Goal: Task Accomplishment & Management: Complete application form

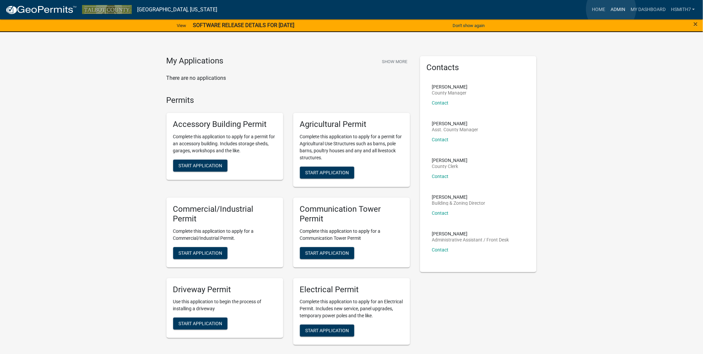
click at [612, 9] on link "Admin" at bounding box center [618, 9] width 20 height 13
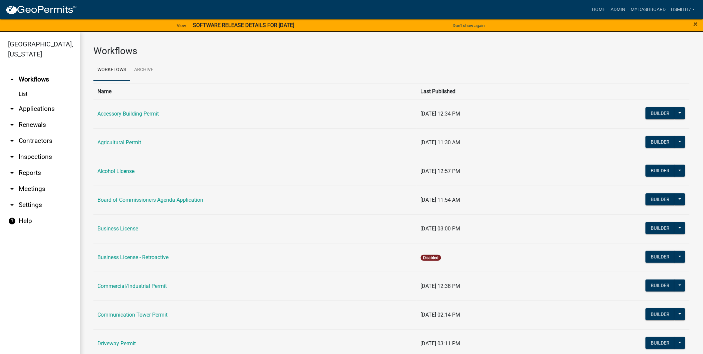
click at [45, 105] on link "arrow_drop_down Applications" at bounding box center [40, 109] width 80 height 16
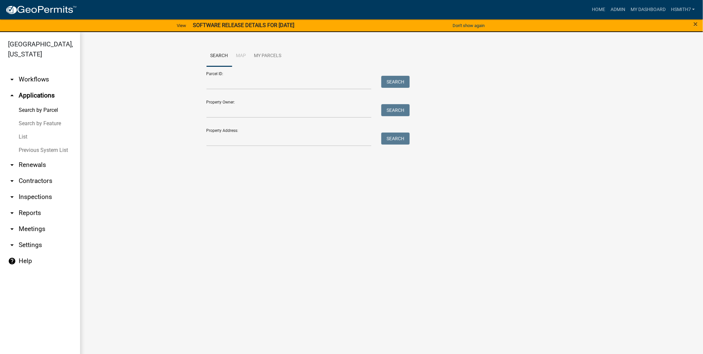
click at [22, 139] on link "List" at bounding box center [40, 136] width 80 height 13
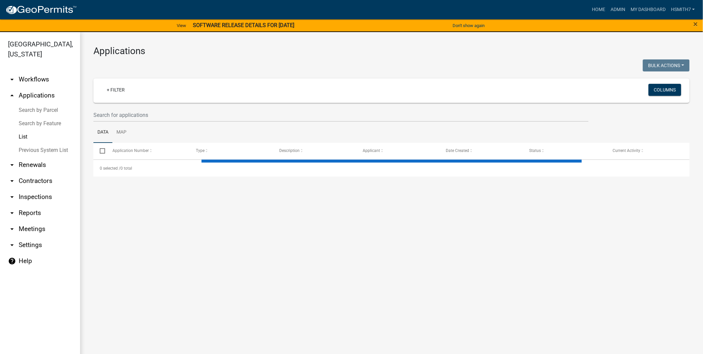
select select "3: 100"
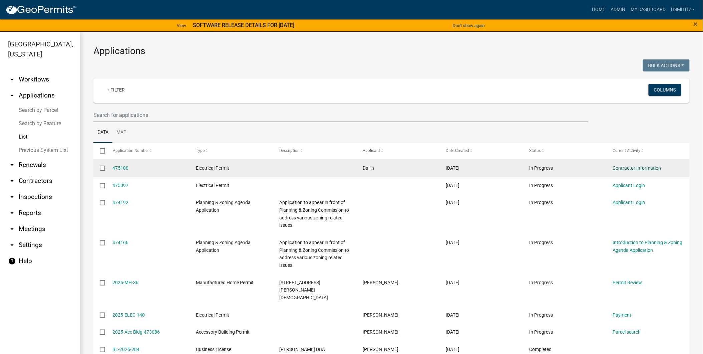
click at [636, 165] on link "Contractor Information" at bounding box center [637, 167] width 48 height 5
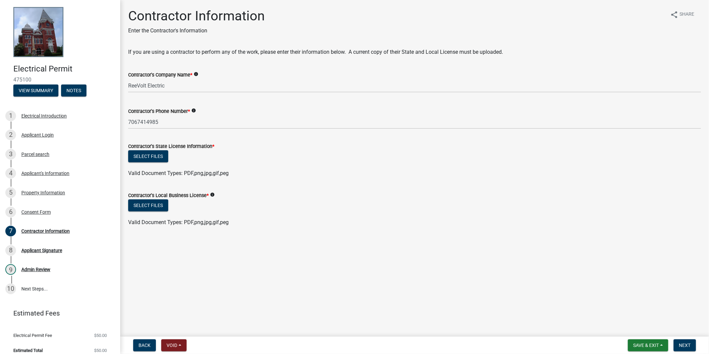
click at [148, 147] on label "Contractor's State License Information *" at bounding box center [171, 146] width 86 height 5
click at [151, 151] on button "Select files" at bounding box center [148, 156] width 40 height 12
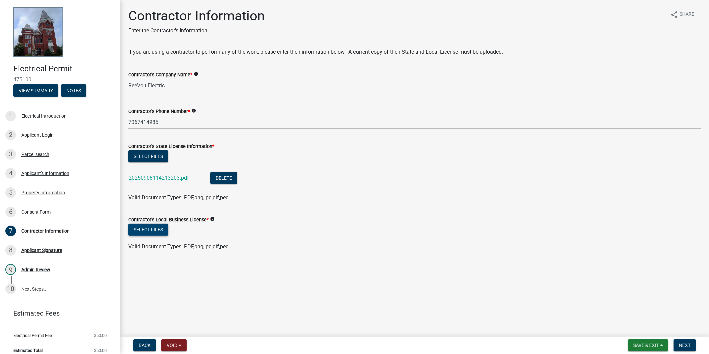
click at [165, 228] on button "Select files" at bounding box center [148, 230] width 40 height 12
click at [691, 342] on button "Next" at bounding box center [684, 345] width 22 height 12
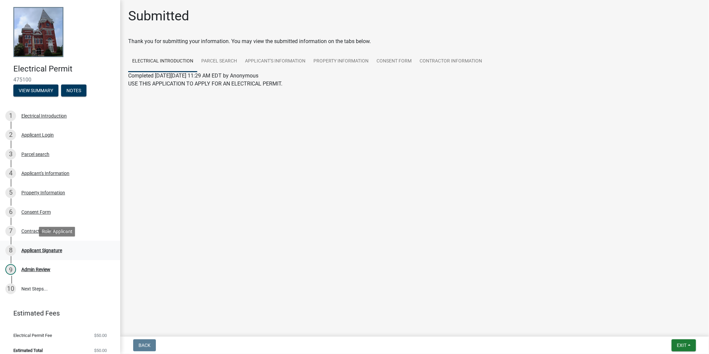
click at [43, 246] on div "8 Applicant Signature" at bounding box center [57, 250] width 104 height 11
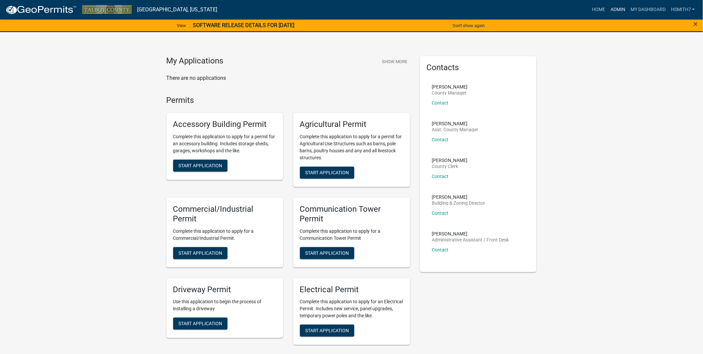
click at [620, 9] on link "Admin" at bounding box center [618, 9] width 20 height 13
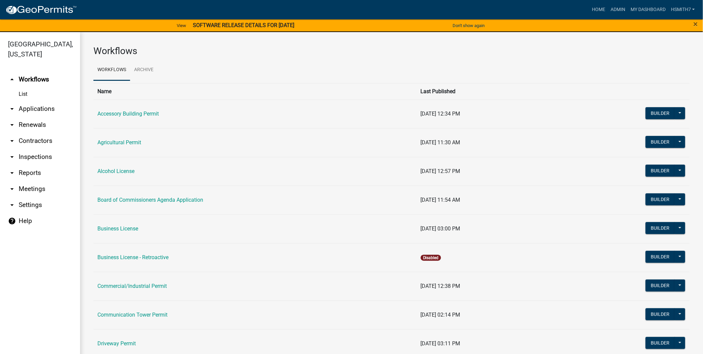
click at [49, 108] on link "arrow_drop_down Applications" at bounding box center [40, 109] width 80 height 16
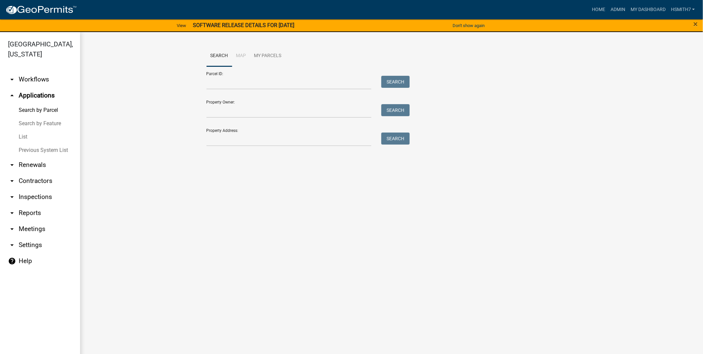
drag, startPoint x: 24, startPoint y: 138, endPoint x: 23, endPoint y: 134, distance: 3.7
click at [24, 137] on link "List" at bounding box center [40, 136] width 80 height 13
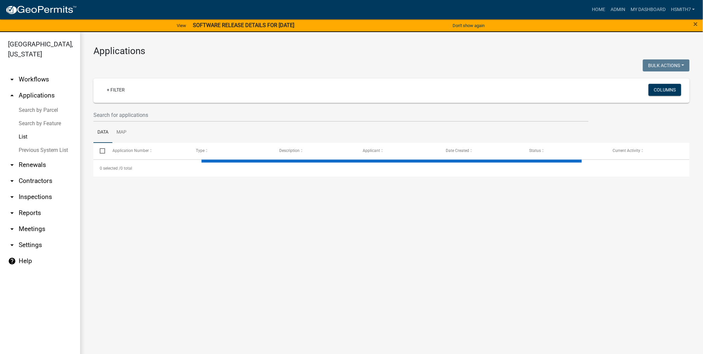
select select "3: 100"
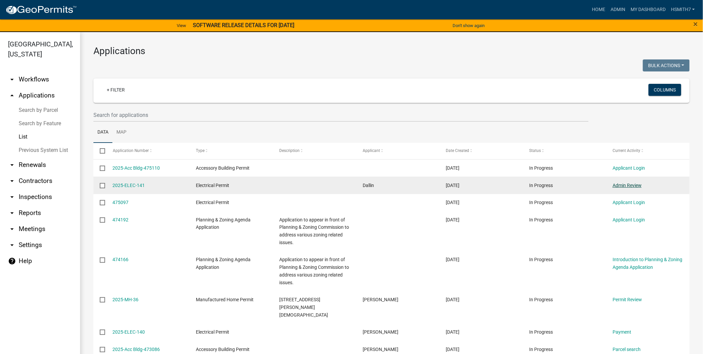
click at [617, 188] on link "Admin Review" at bounding box center [627, 185] width 29 height 5
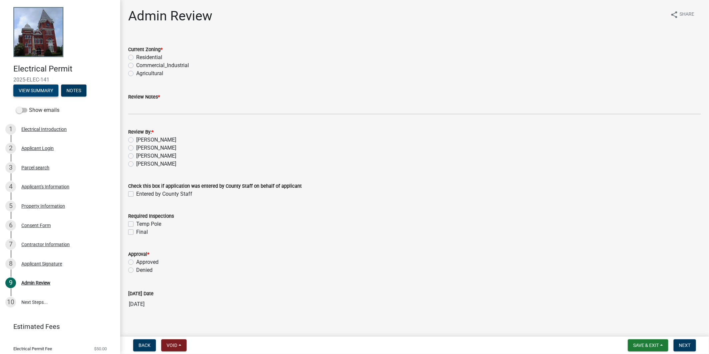
click at [33, 85] on button "View Summary" at bounding box center [35, 90] width 45 height 12
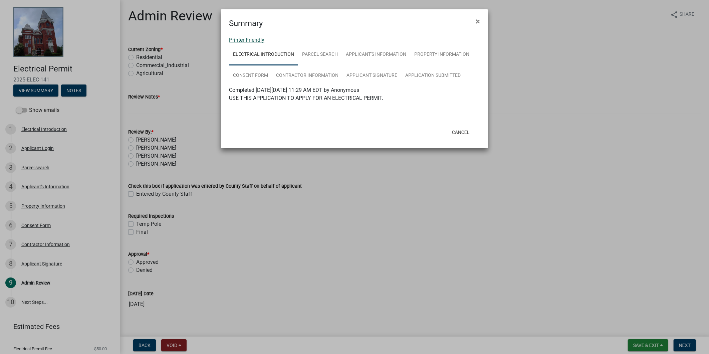
click at [251, 38] on link "Printer Friendly" at bounding box center [246, 40] width 35 height 6
click at [251, 37] on link "Printer Friendly" at bounding box center [246, 40] width 35 height 6
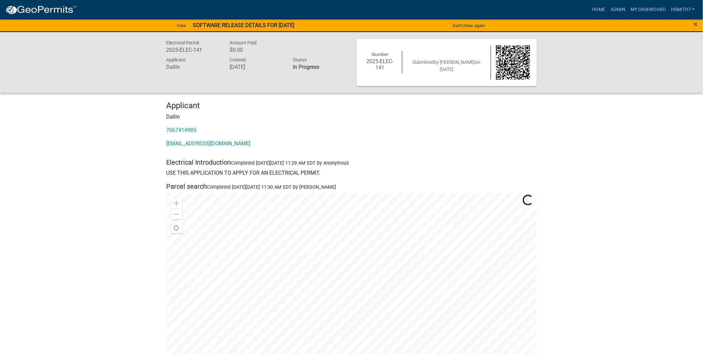
drag, startPoint x: 414, startPoint y: 139, endPoint x: 162, endPoint y: 47, distance: 268.5
click at [162, 47] on div "Electrical Permit 2025-ELEC-141" at bounding box center [193, 47] width 63 height 17
drag, startPoint x: 162, startPoint y: 47, endPoint x: 235, endPoint y: 78, distance: 79.8
click at [236, 79] on div "Electrical Permit 2025-ELEC-141 Amount Paid $0.00 Applicant Dallin Created [DAT…" at bounding box center [257, 62] width 190 height 47
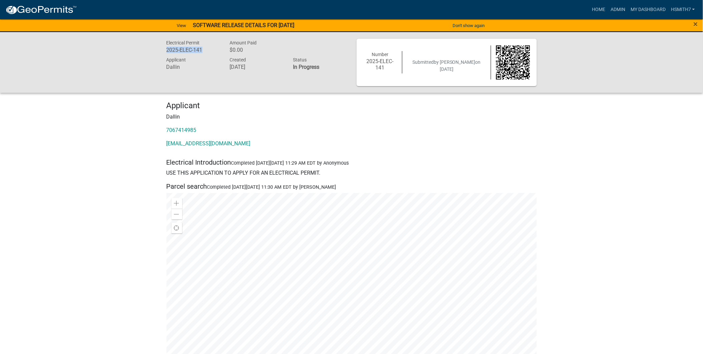
drag, startPoint x: 235, startPoint y: 78, endPoint x: 164, endPoint y: 50, distance: 77.0
click at [164, 50] on div "Electrical Permit 2025-ELEC-141" at bounding box center [193, 47] width 63 height 17
copy h6 "2025-ELEC-141"
